Goal: Find specific page/section: Find specific page/section

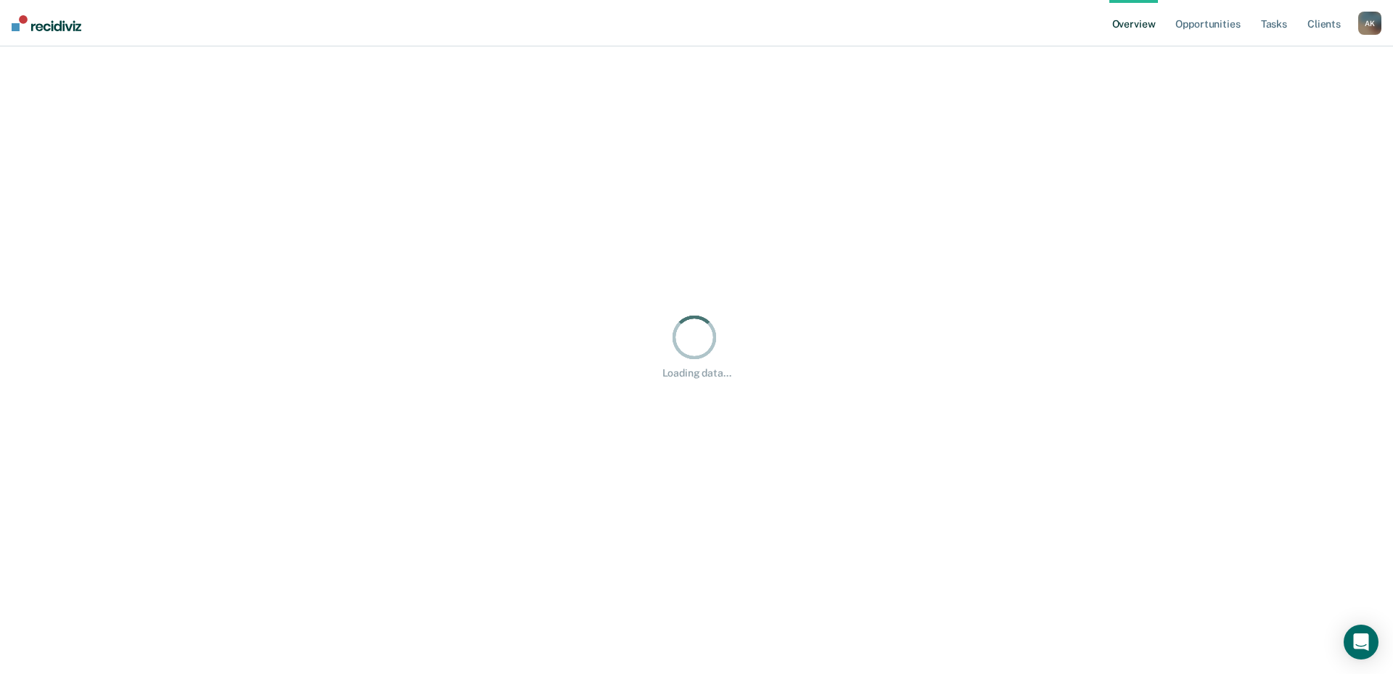
click at [1367, 22] on div "A K" at bounding box center [1369, 23] width 23 height 23
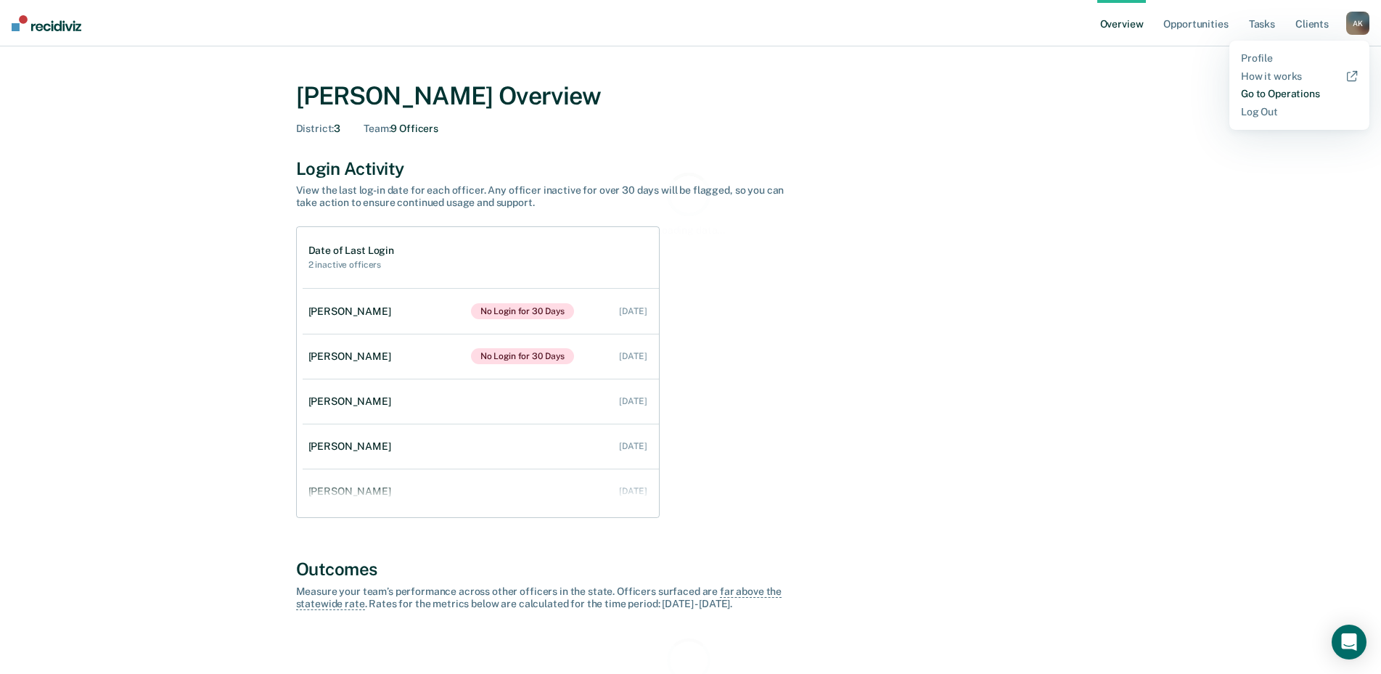
click at [1304, 94] on link "Go to Operations" at bounding box center [1299, 94] width 117 height 12
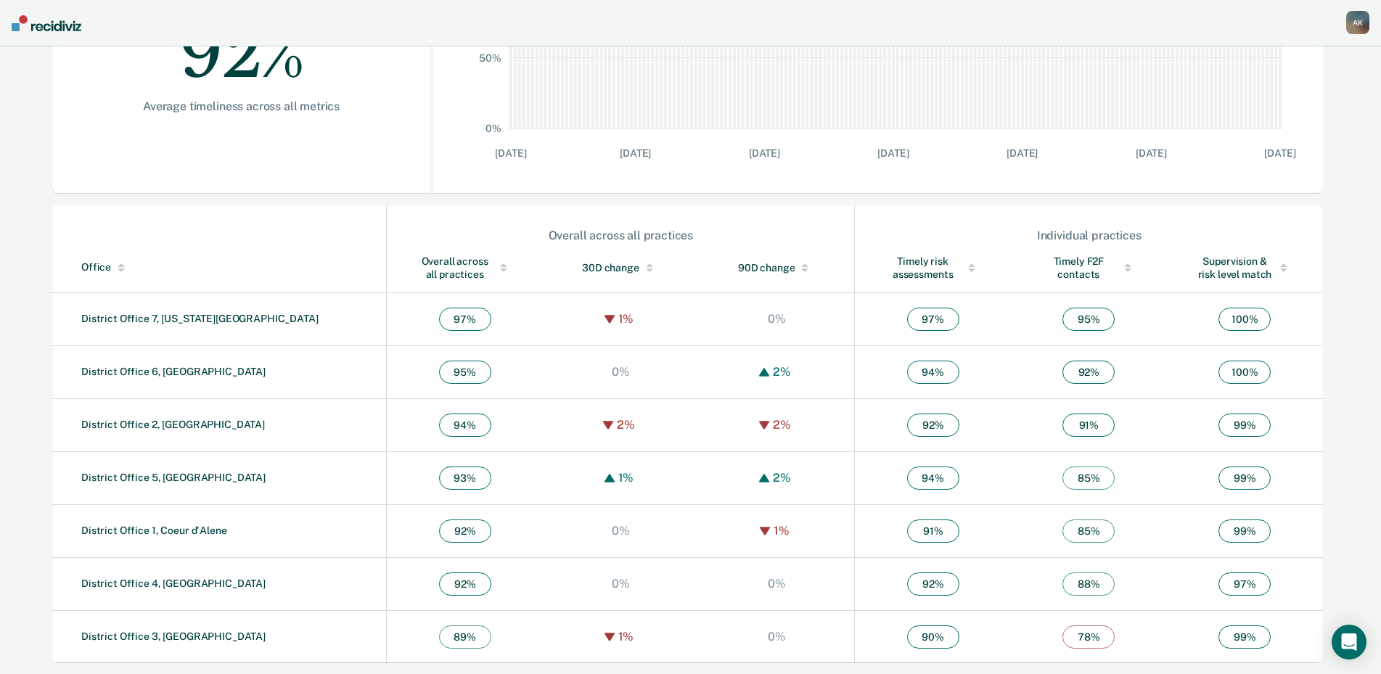
scroll to position [337, 0]
click at [153, 637] on link "District Office 3, [GEOGRAPHIC_DATA]" at bounding box center [173, 636] width 184 height 12
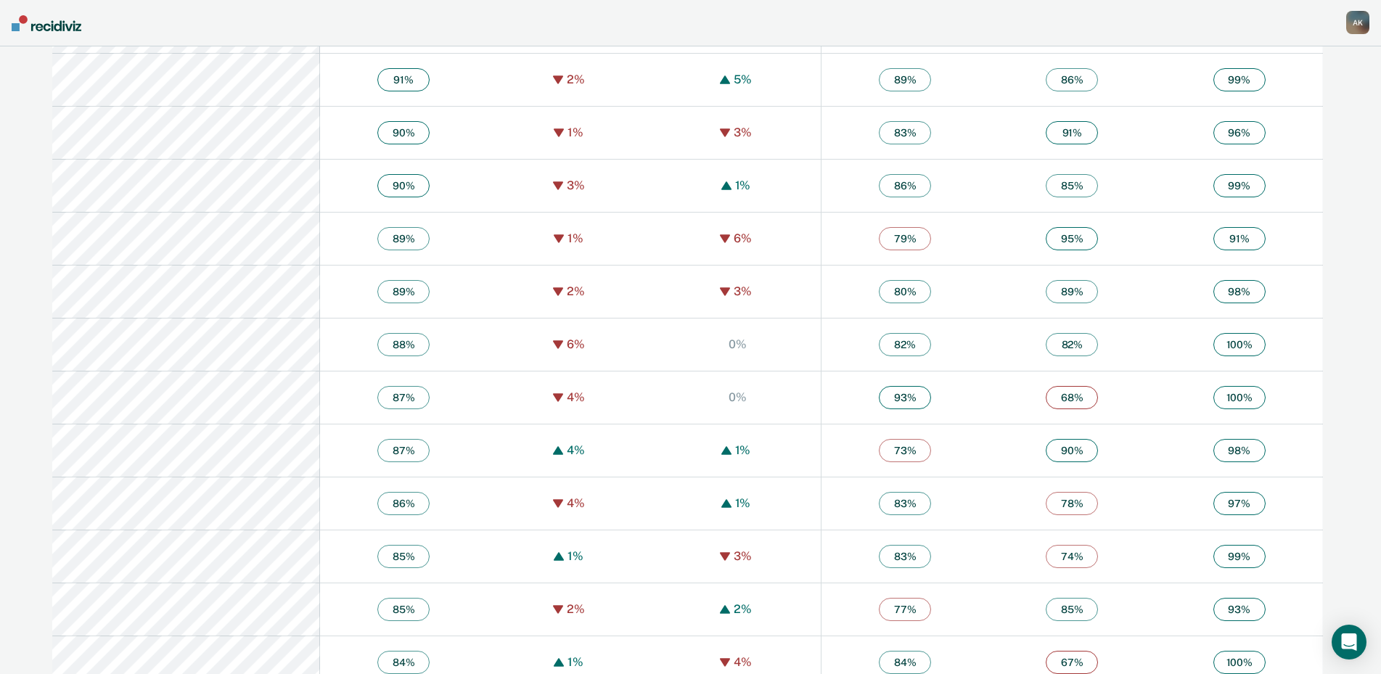
scroll to position [2249, 0]
